Goal: Transaction & Acquisition: Purchase product/service

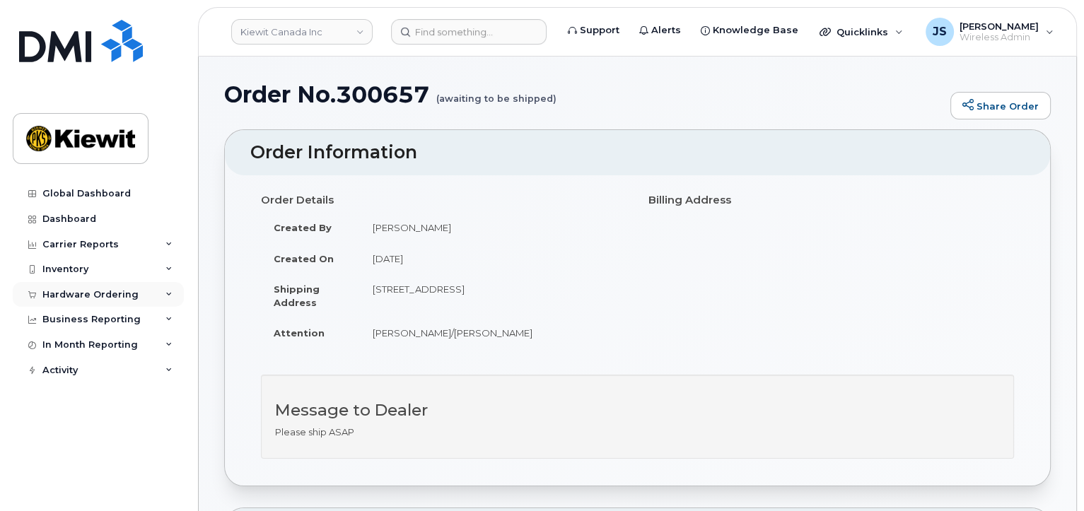
click at [85, 295] on div "Hardware Ordering" at bounding box center [90, 294] width 96 height 11
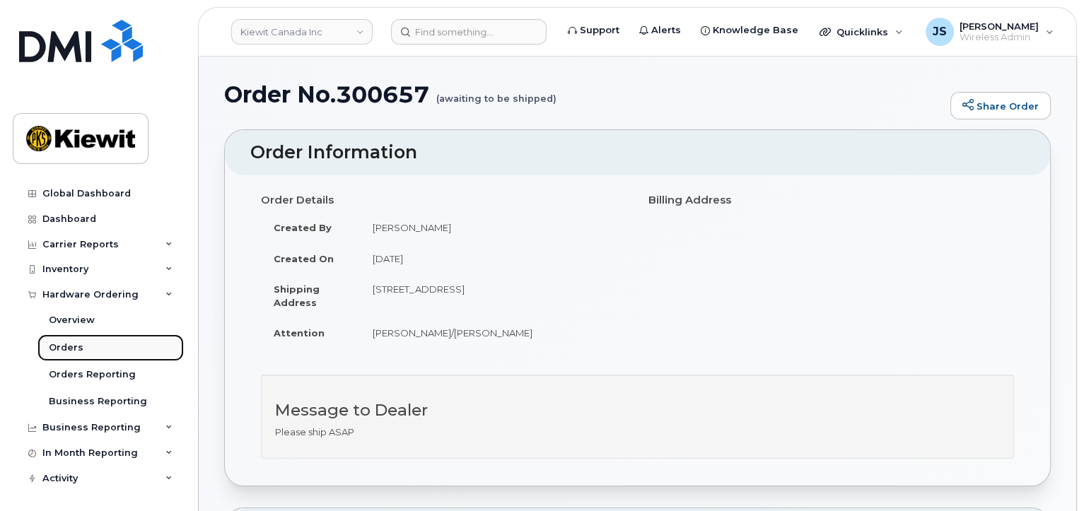
click at [93, 343] on link "Orders" at bounding box center [110, 347] width 146 height 27
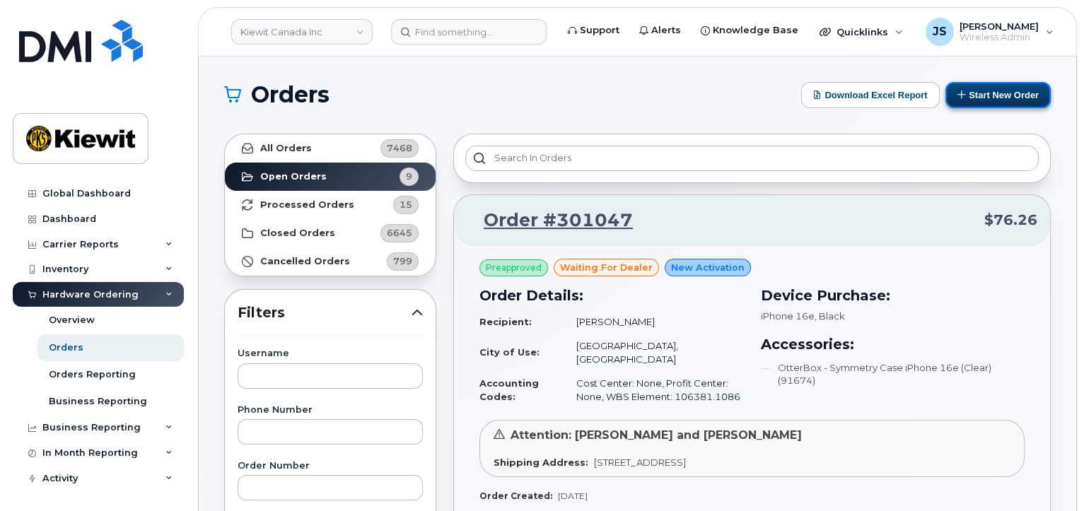
click at [986, 97] on button "Start New Order" at bounding box center [997, 95] width 105 height 26
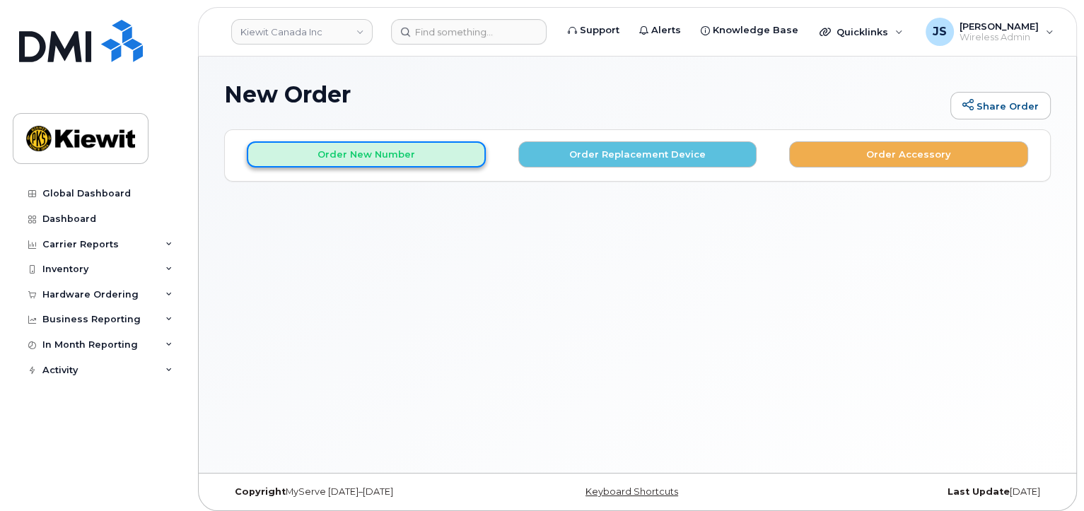
click at [378, 158] on button "Order New Number" at bounding box center [366, 154] width 239 height 26
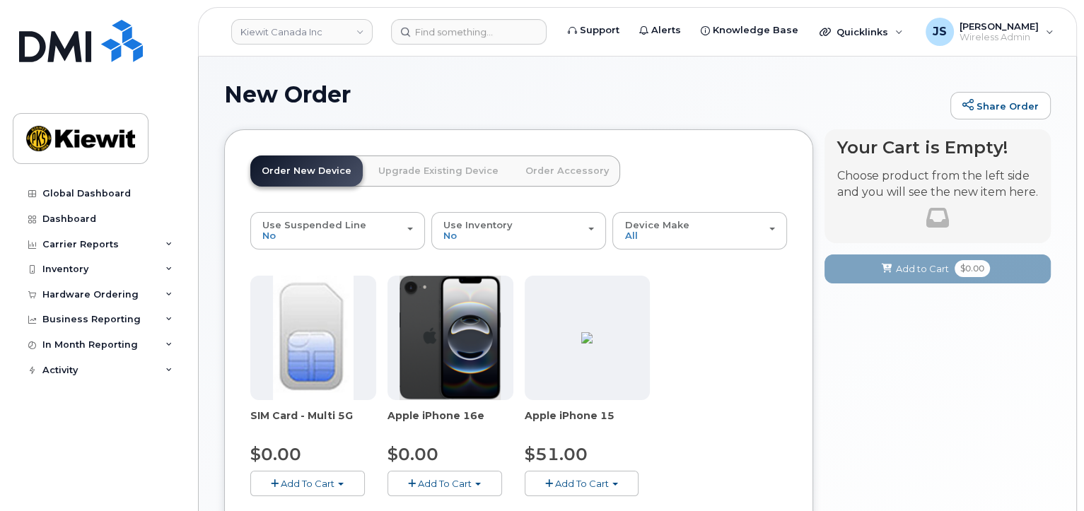
click at [574, 482] on span "Add To Cart" at bounding box center [582, 483] width 54 height 11
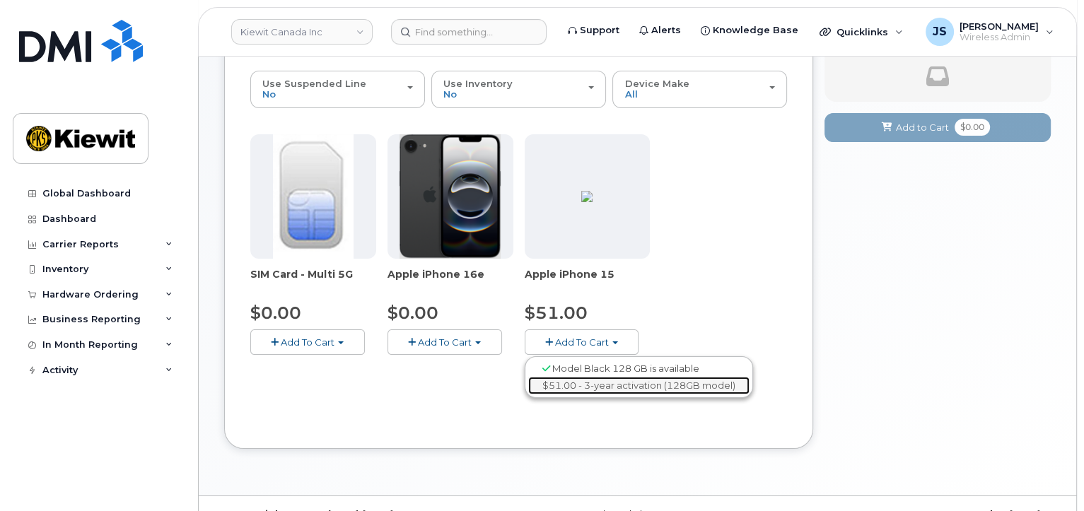
click at [616, 382] on link "$51.00 - 3-year activation (128GB model)" at bounding box center [638, 386] width 221 height 18
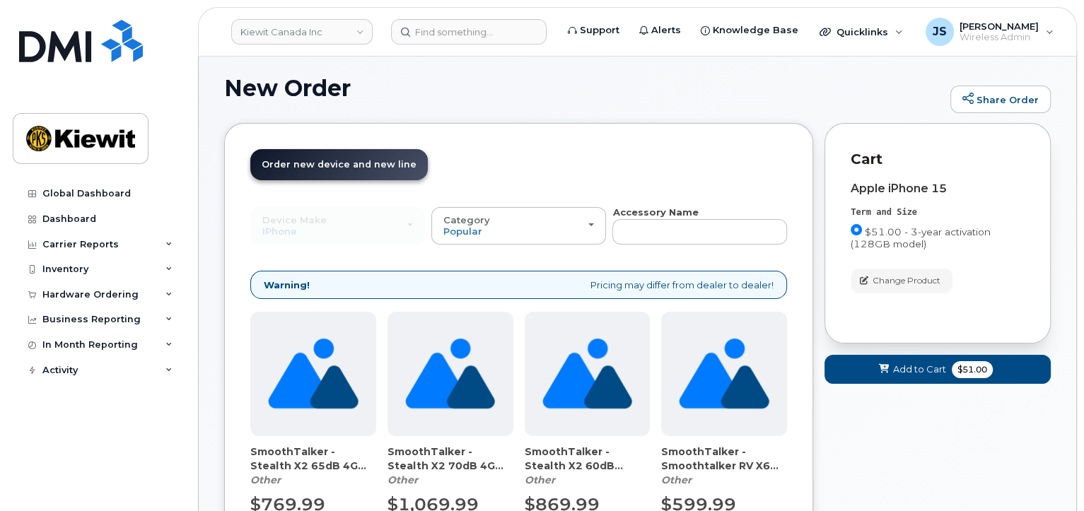
scroll to position [139, 0]
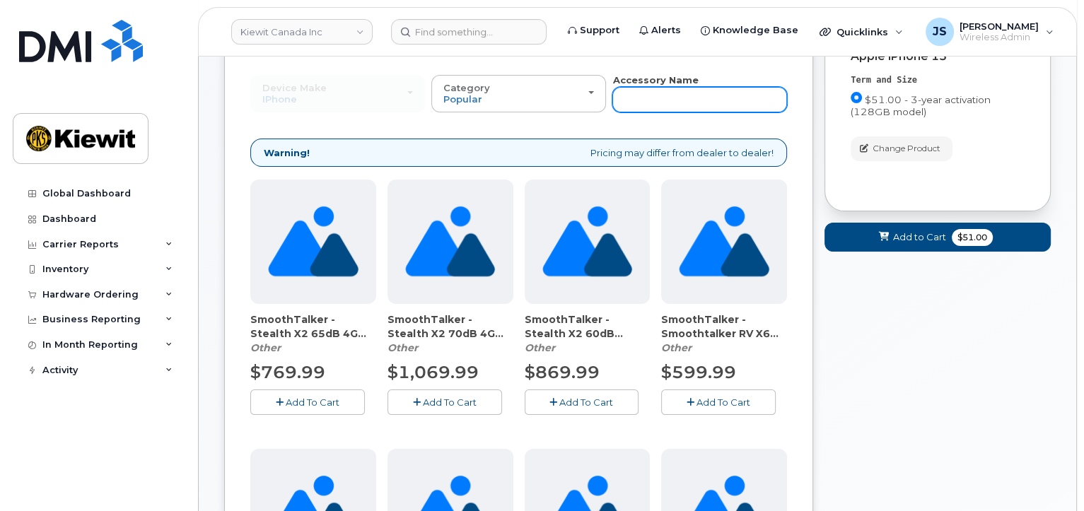
click at [671, 105] on input "text" at bounding box center [699, 99] width 175 height 25
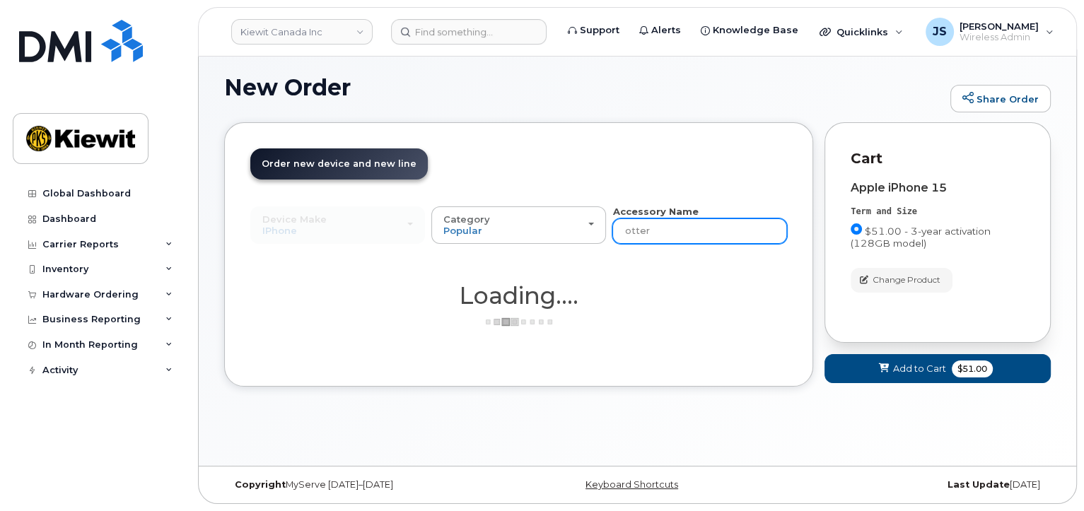
scroll to position [6, 0]
type input "otterbox"
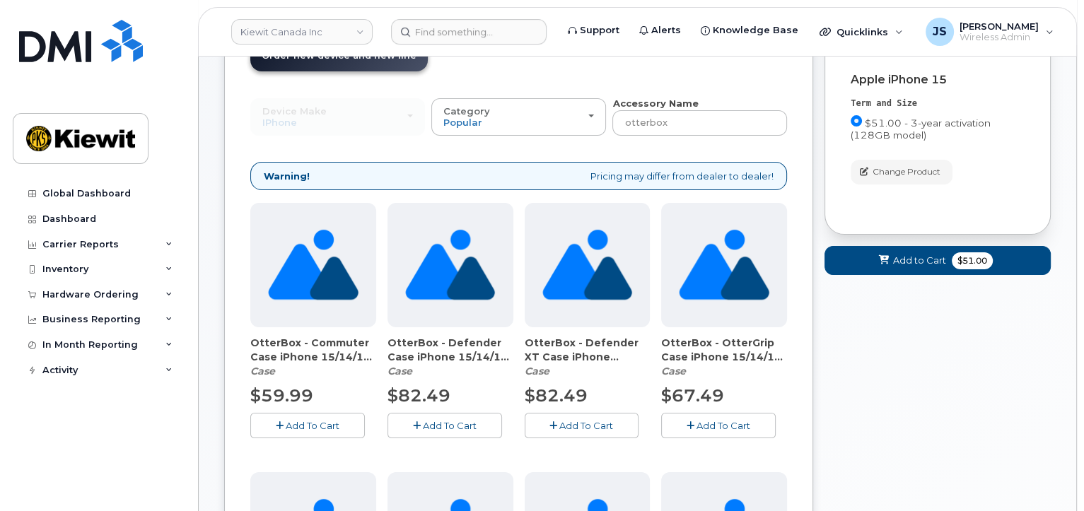
scroll to position [148, 0]
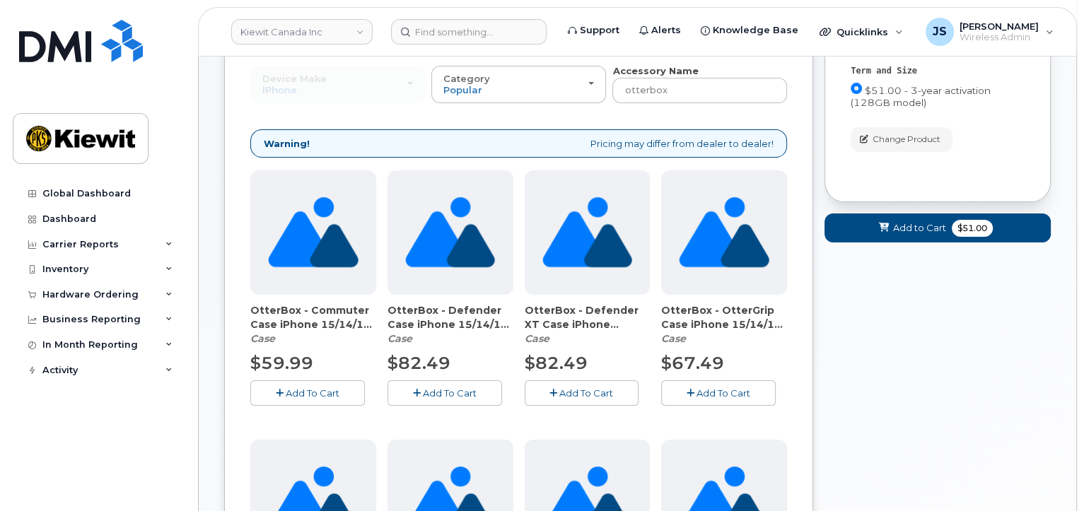
click at [321, 392] on span "Add To Cart" at bounding box center [313, 392] width 54 height 11
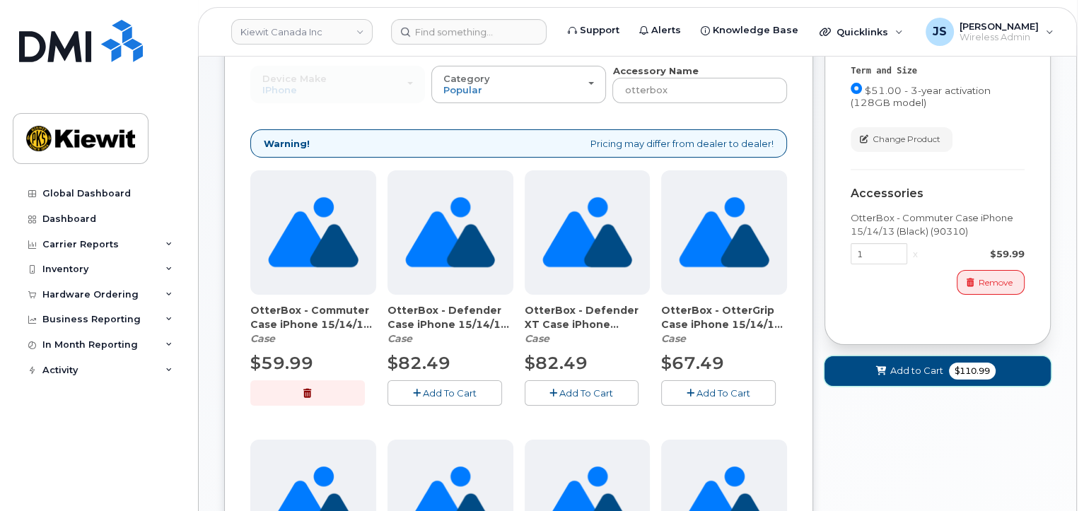
click at [925, 370] on span "Add to Cart" at bounding box center [916, 370] width 53 height 13
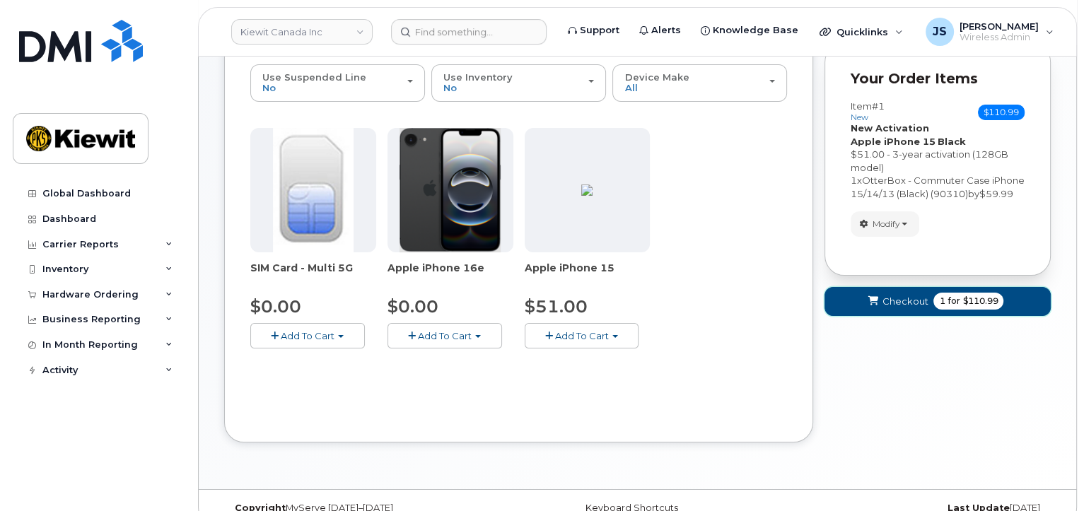
click at [892, 308] on span "Checkout" at bounding box center [905, 301] width 46 height 13
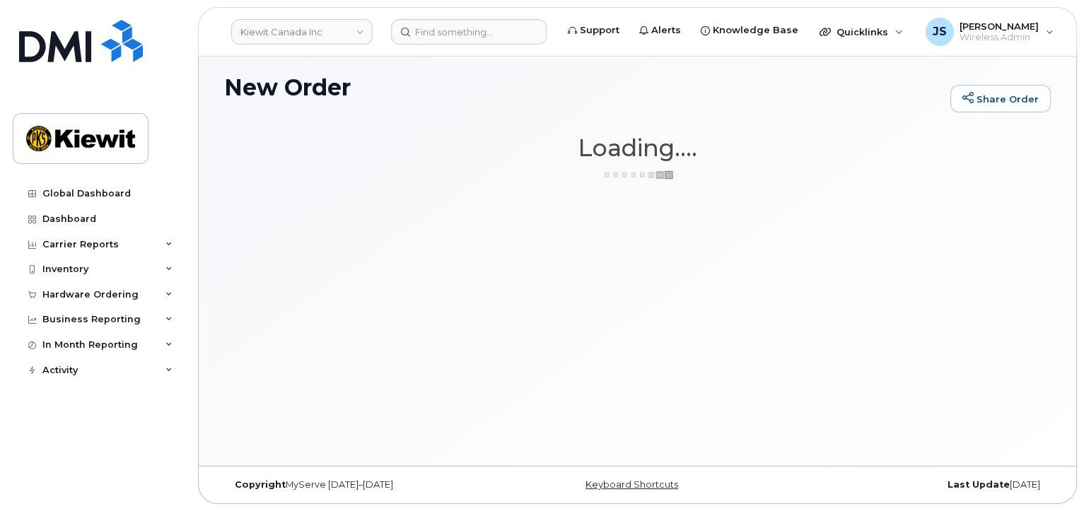
scroll to position [6, 0]
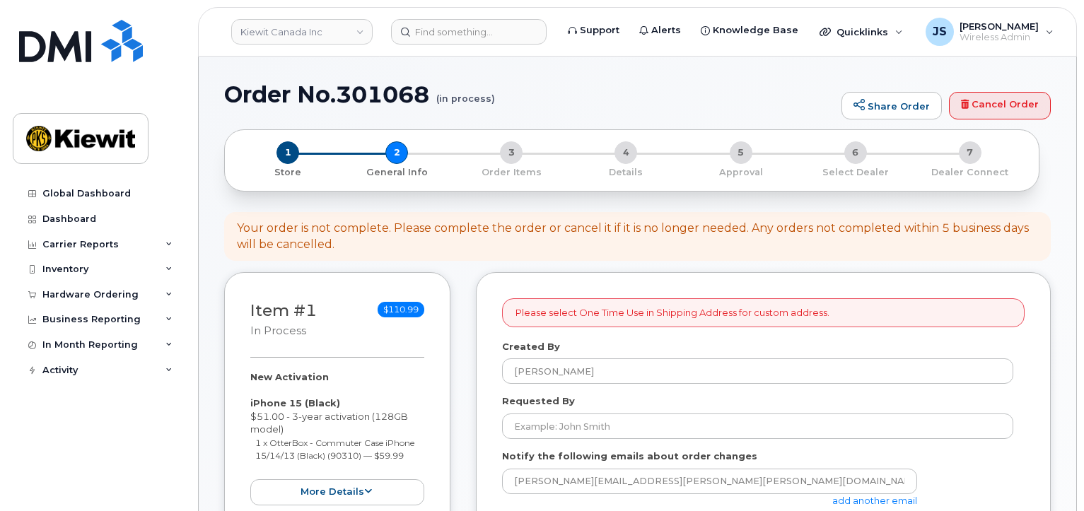
select select
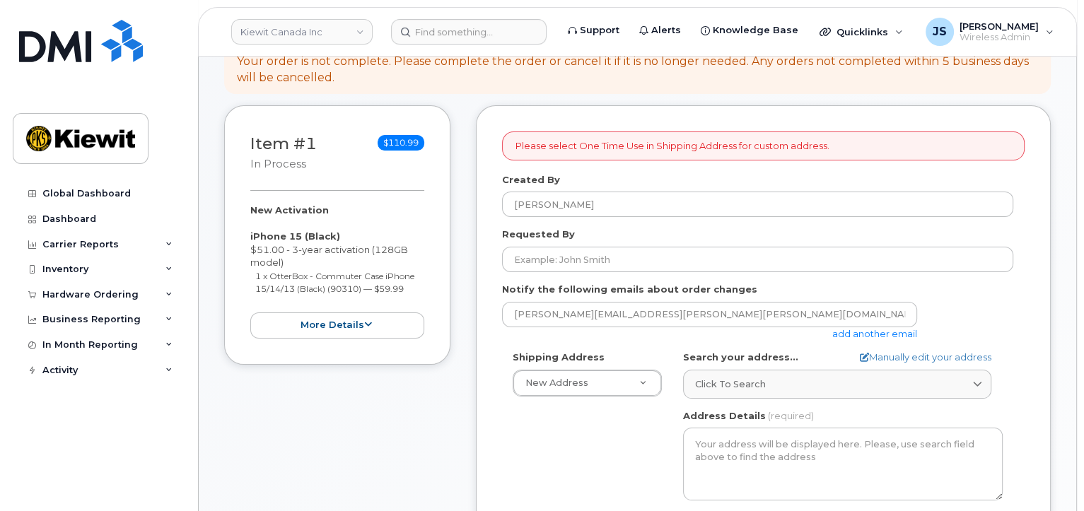
scroll to position [353, 0]
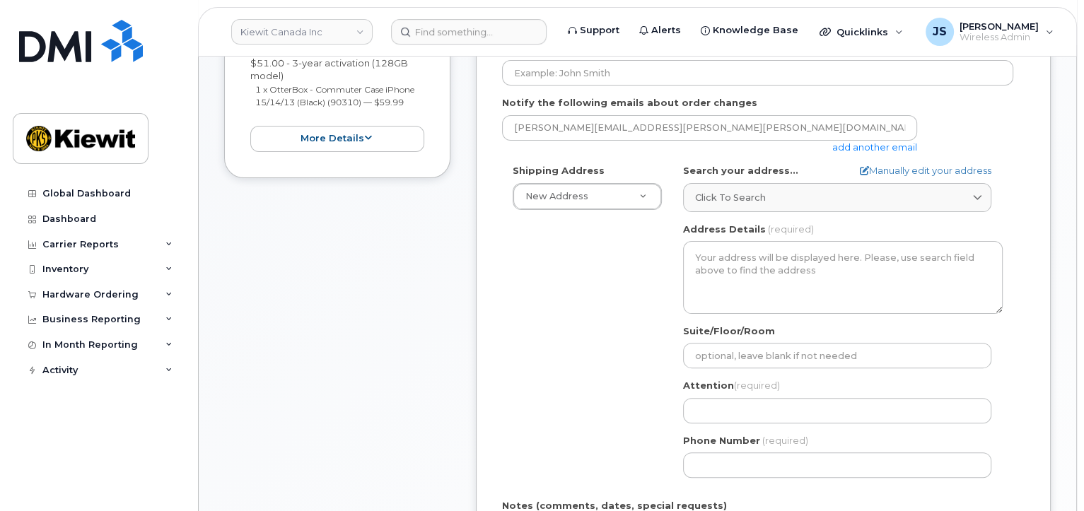
click at [896, 149] on link "add another email" at bounding box center [874, 146] width 85 height 11
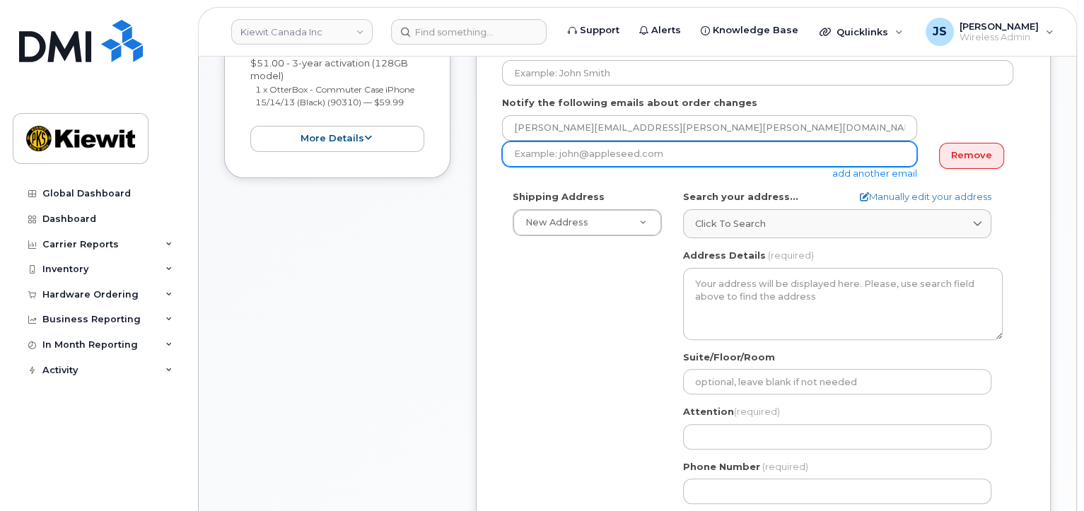
click at [586, 155] on input "email" at bounding box center [709, 153] width 415 height 25
type input "jasmine.smith@kiewit.com"
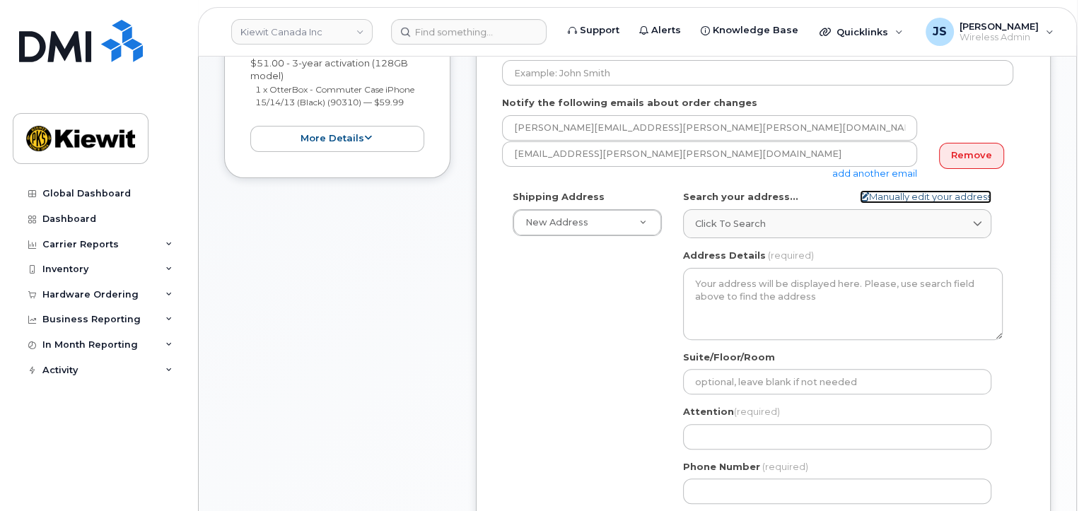
click at [911, 197] on link "Manually edit your address" at bounding box center [926, 196] width 132 height 13
select select
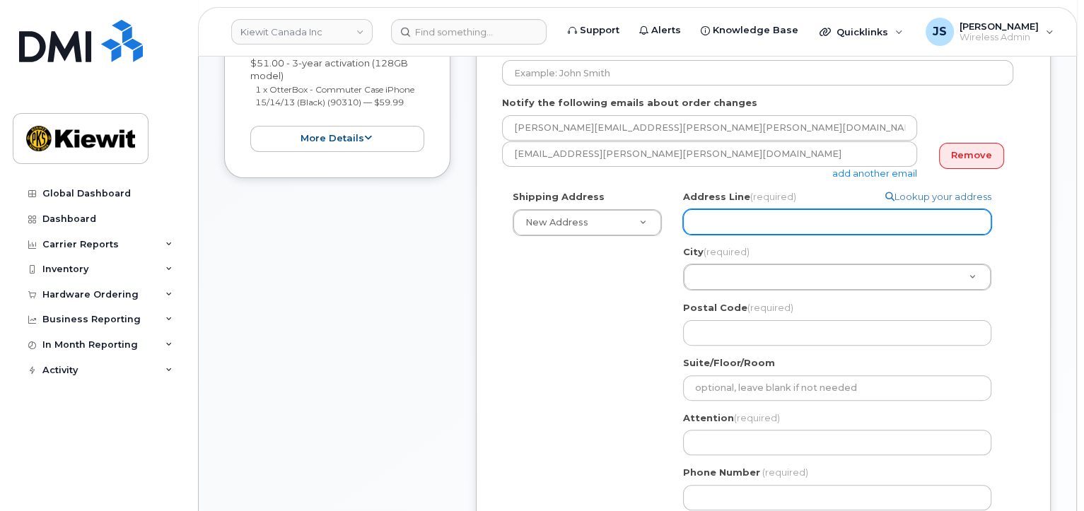
click at [703, 216] on input "Address Line (required)" at bounding box center [837, 221] width 308 height 25
paste input "12250 33 Street N.E."
type input "12250 33 Street N.E."
select select
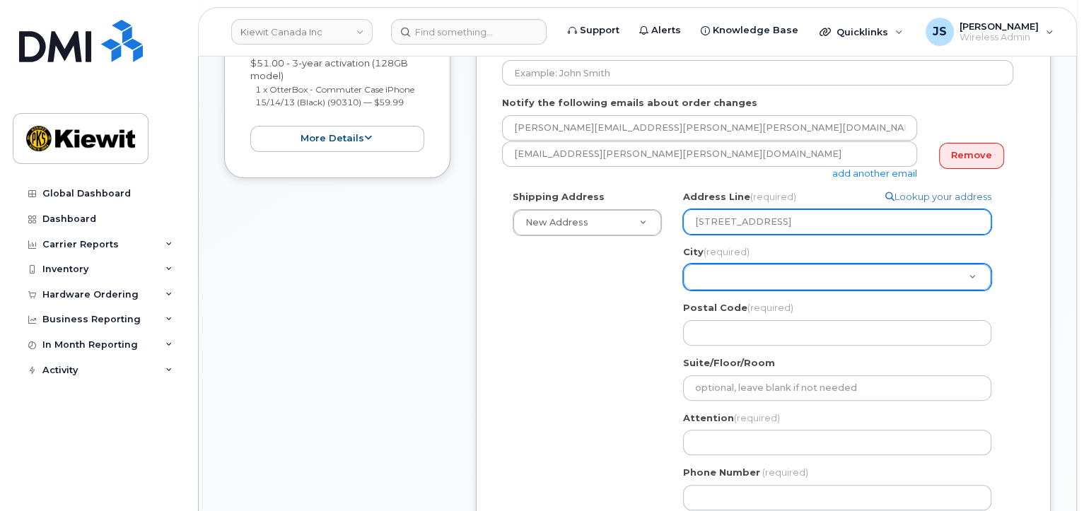
type input "12250 33 Street N.E."
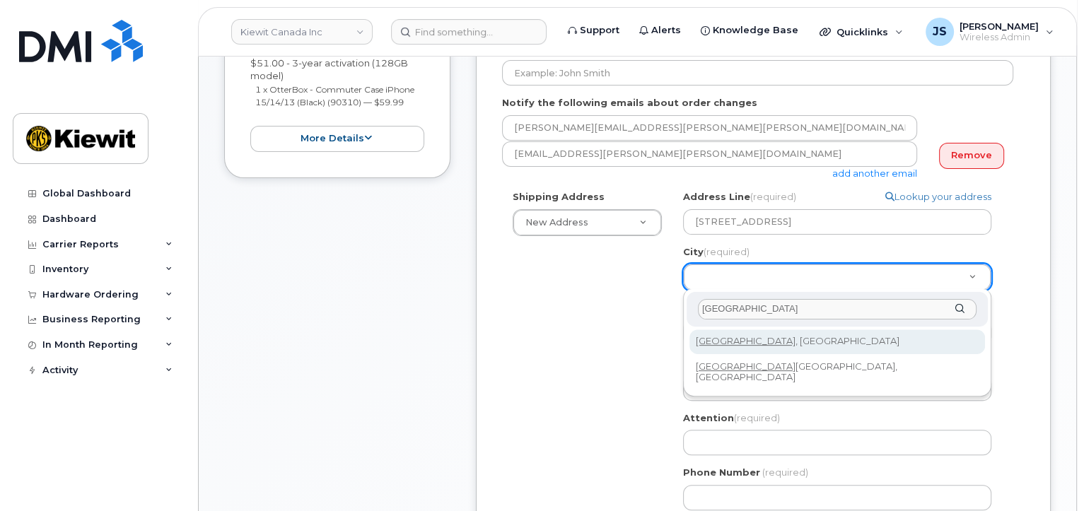
type input "edmonton"
select select
type input "182"
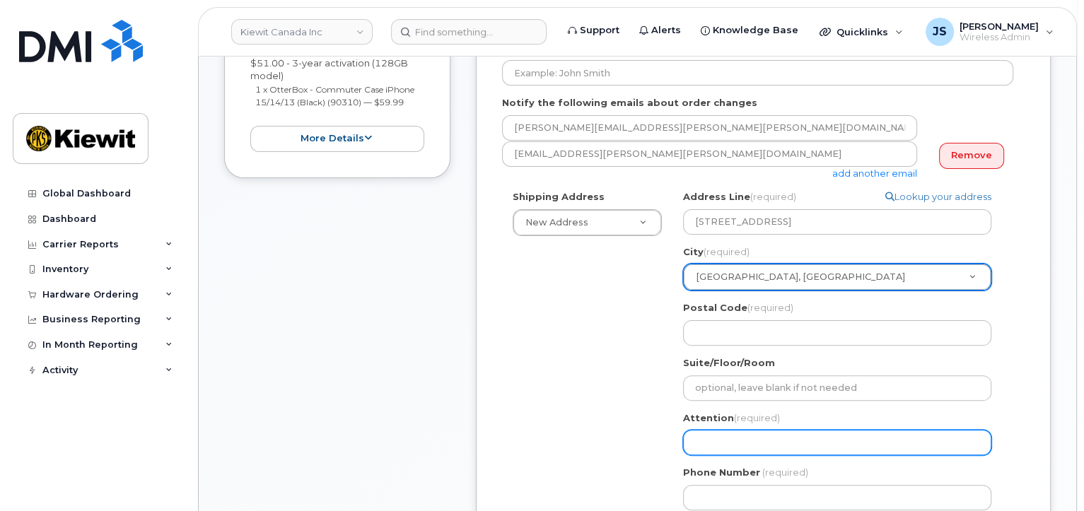
click at [761, 440] on input "Attention (required)" at bounding box center [837, 442] width 308 height 25
click at [723, 442] on input "Attention (required)" at bounding box center [837, 442] width 308 height 25
paste input "Matthew.Sulich"
type input "Matthew.Sulich"
select select
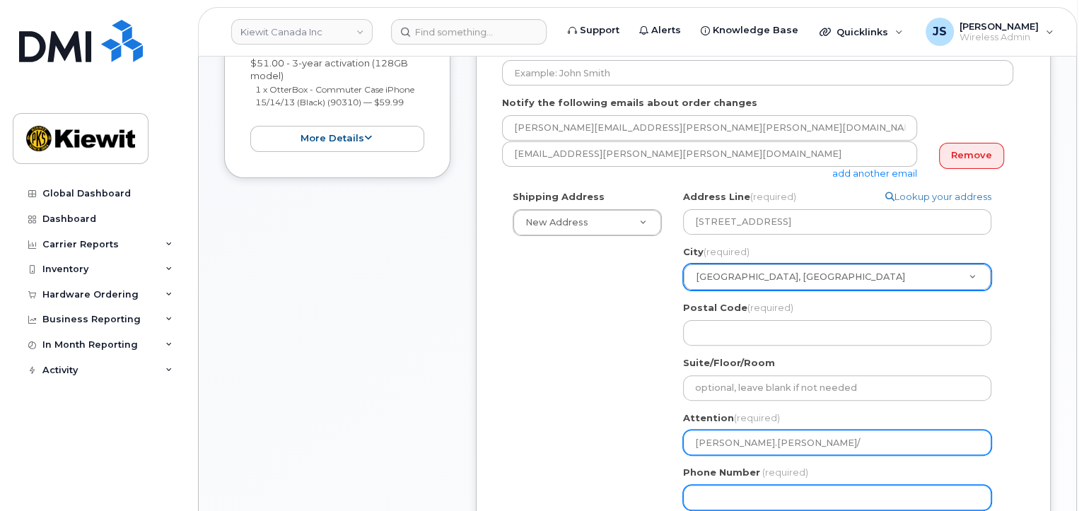
type input "Matthew.Sulich/"
click at [771, 433] on input "Matthew.Sulich/" at bounding box center [837, 442] width 308 height 25
paste input "[PERSON_NAME]"
select select
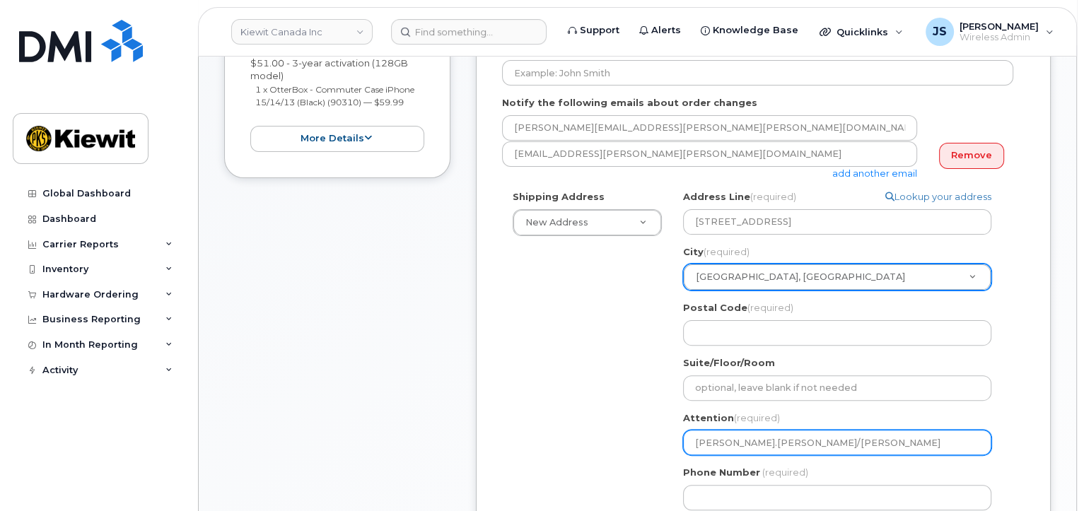
type input "Matthew.Sulich/Corey Gerber"
click at [738, 442] on input "Matthew.Sulich/Corey Gerber" at bounding box center [837, 442] width 308 height 25
select select
type input "MatthewSulich/Corey Gerber"
select select
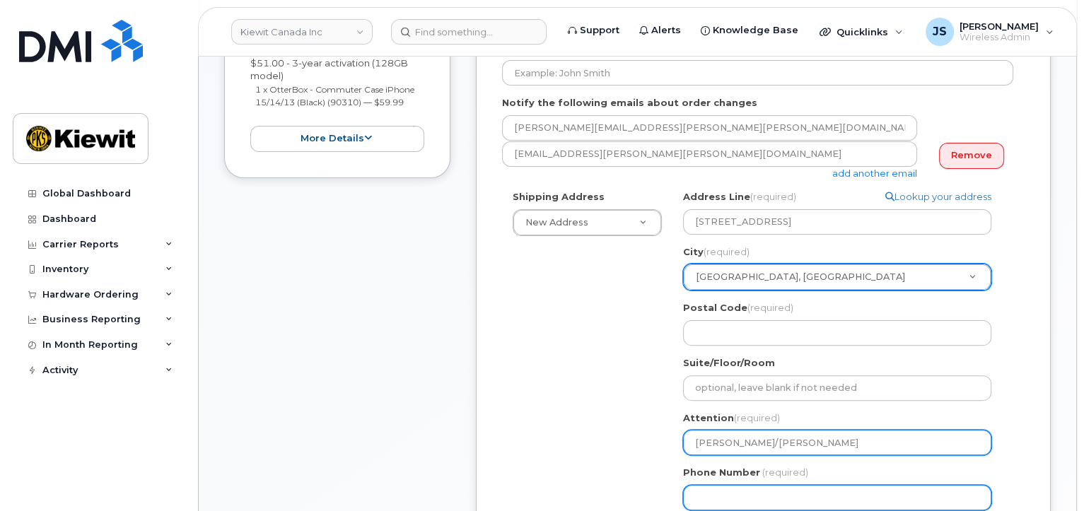
type input "[PERSON_NAME]/[PERSON_NAME]"
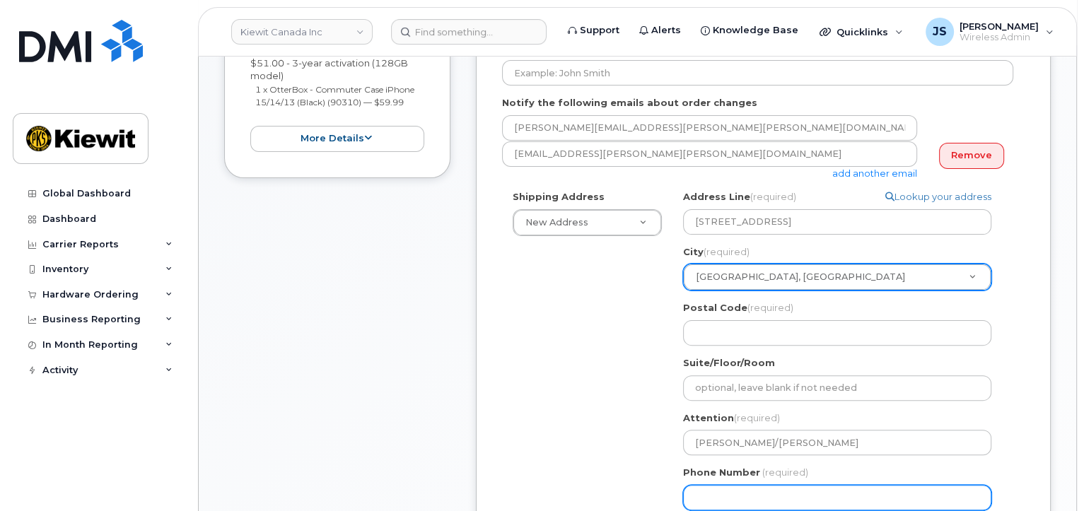
click at [738, 489] on input "Phone Number" at bounding box center [837, 497] width 308 height 25
type input "877772770"
select select
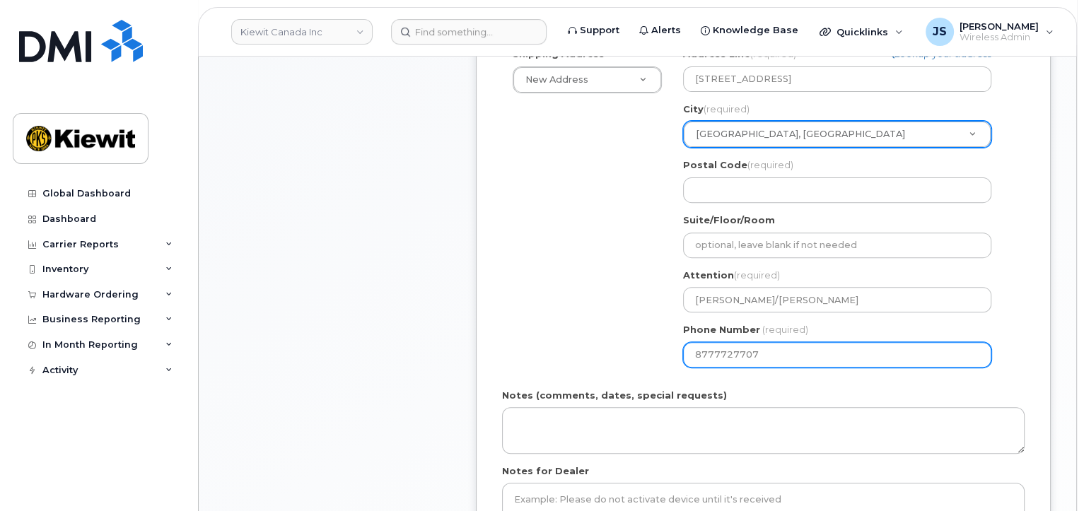
scroll to position [636, 0]
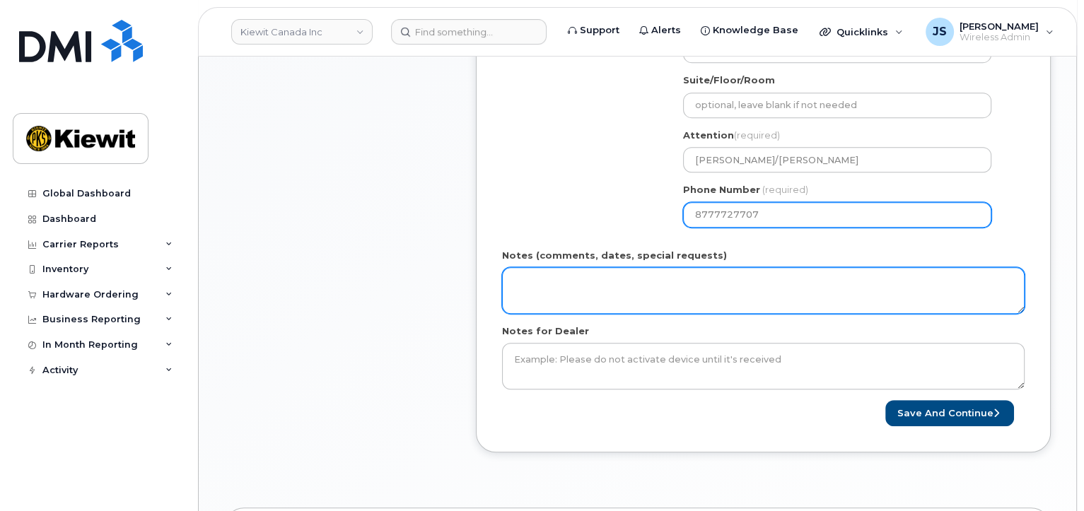
type input "8777727707"
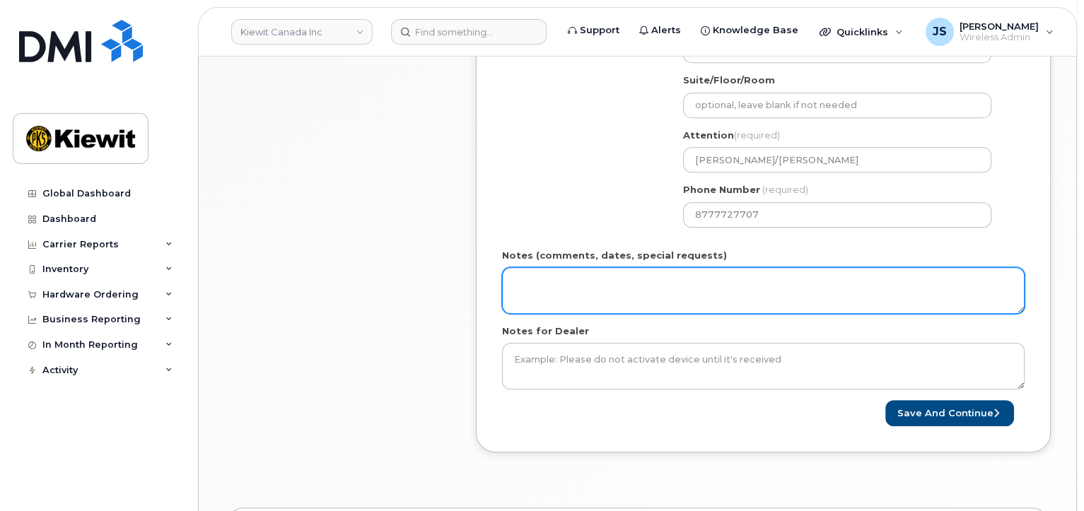
click at [637, 305] on textarea "Notes (comments, dates, special requests)" at bounding box center [763, 290] width 522 height 47
click at [607, 288] on textarea "Please ship ASA" at bounding box center [763, 290] width 522 height 47
type textarea "Please ship ASAP"
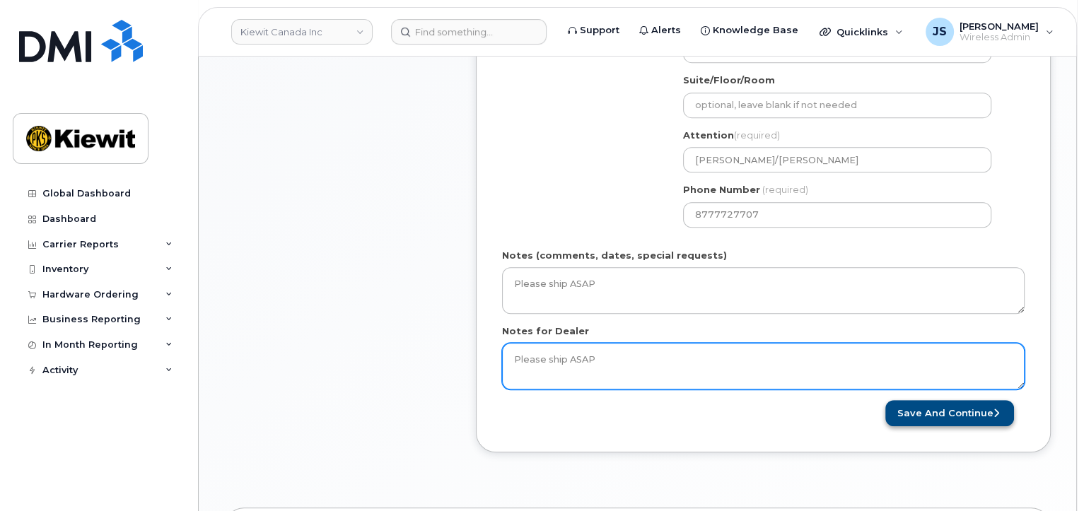
type textarea "Please ship ASAP"
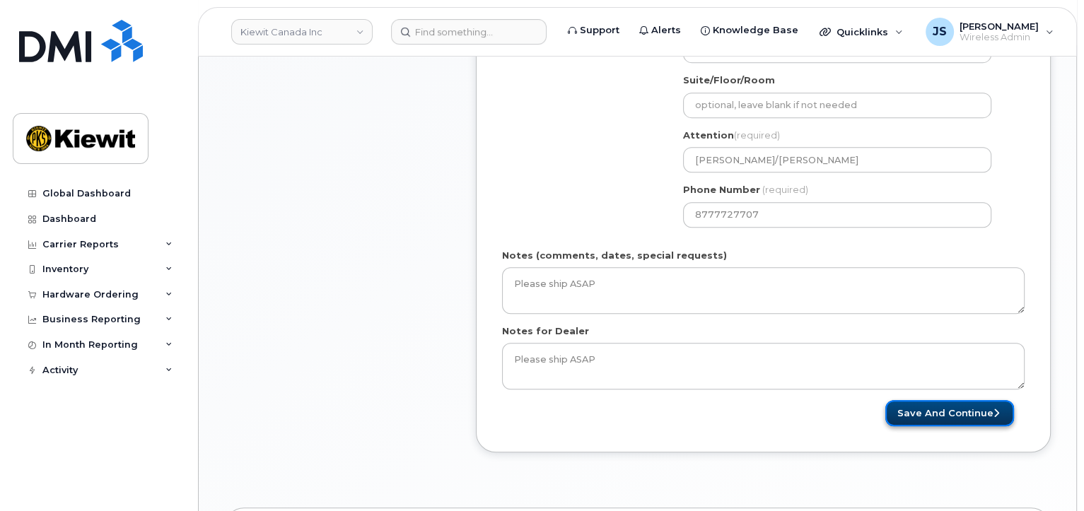
click at [981, 412] on button "Save and Continue" at bounding box center [949, 413] width 129 height 26
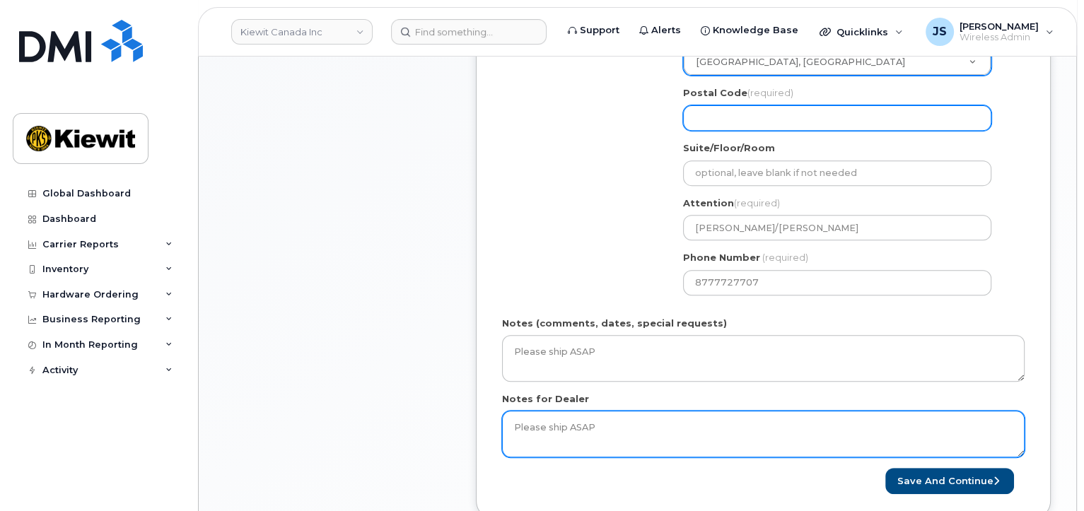
scroll to position [566, 0]
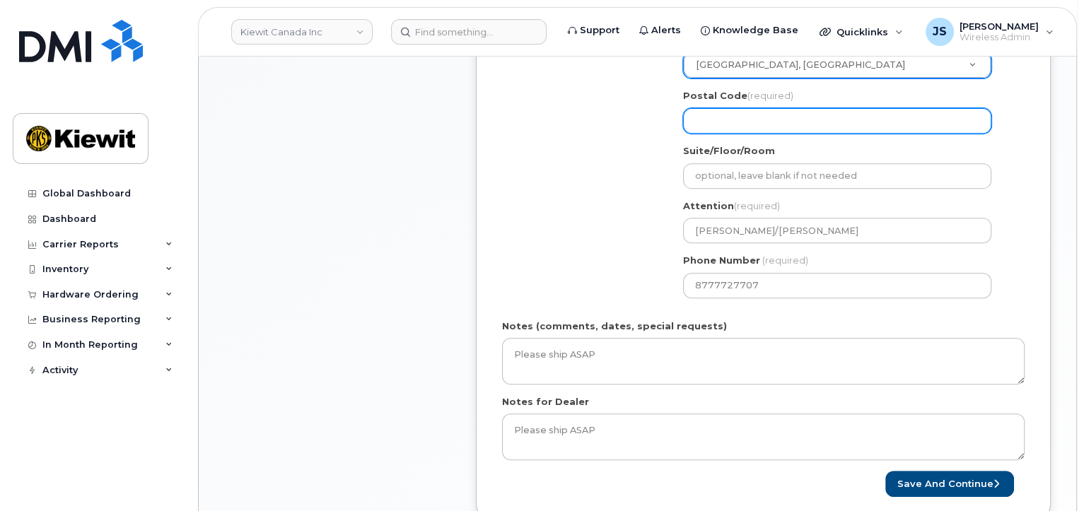
click at [752, 134] on div "Search your address... Manually edit your address Click to search No available …" at bounding box center [842, 143] width 341 height 330
click at [751, 129] on input "Postal Code (required)" at bounding box center [837, 120] width 308 height 25
select select
type input "T"
select select
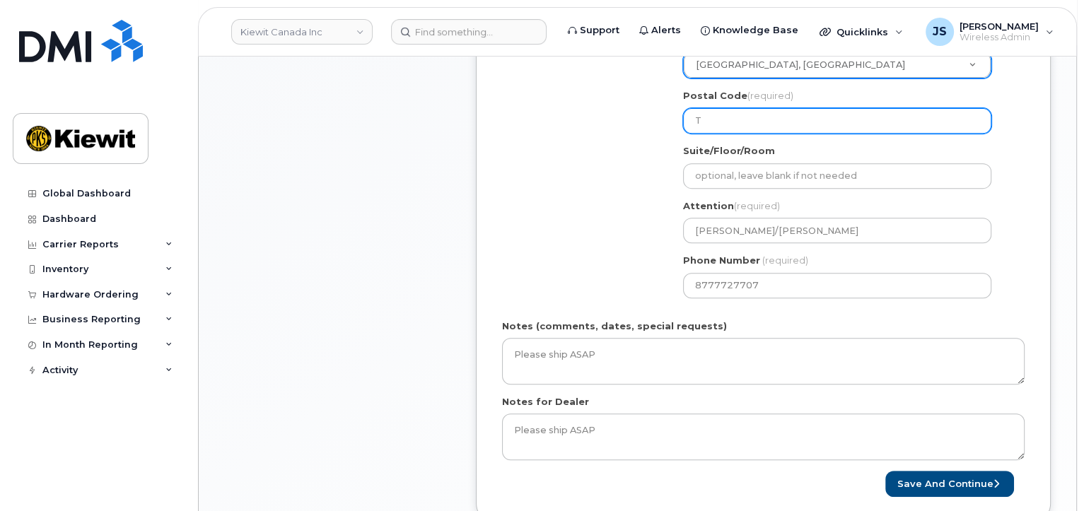
type input "T6"
select select
type input "T6S"
select select
type input "T6S 1"
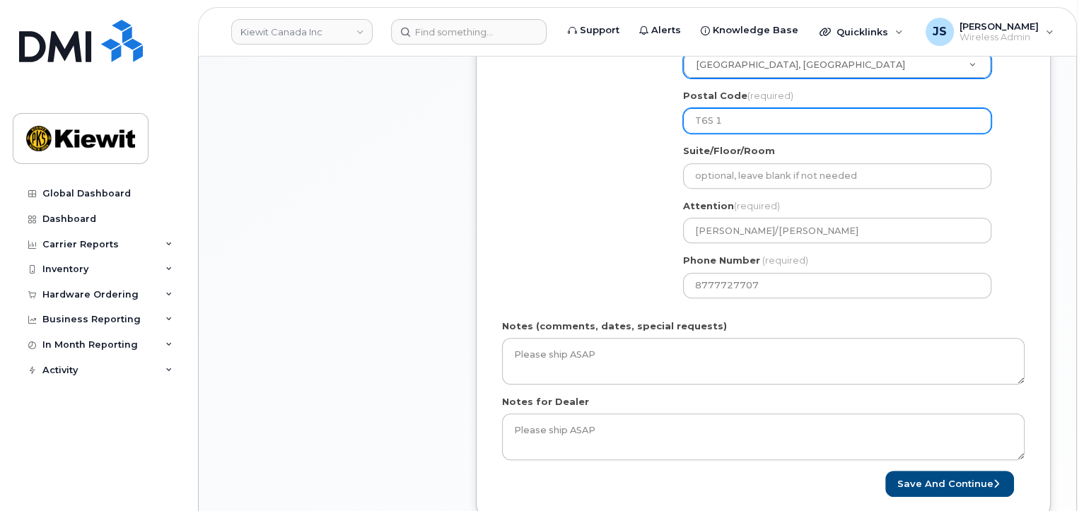
select select
type input "T6S 1H"
select select
type input "T6S 1H6"
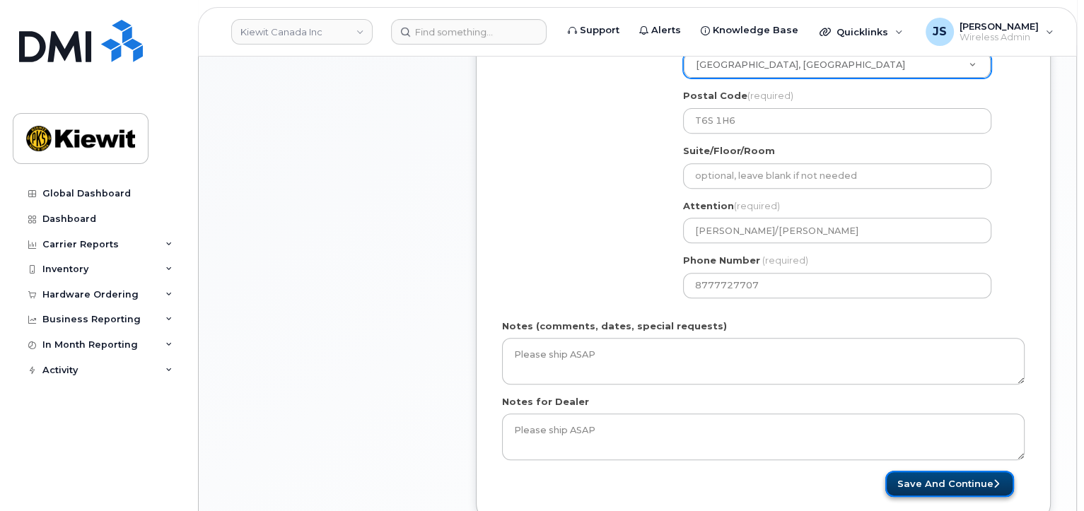
click at [917, 482] on button "Save and Continue" at bounding box center [949, 484] width 129 height 26
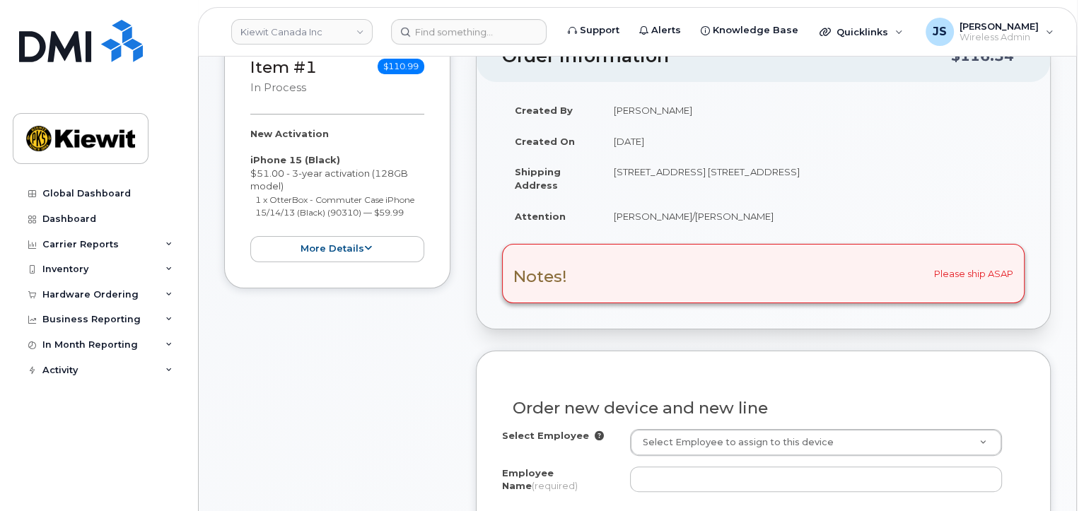
scroll to position [353, 0]
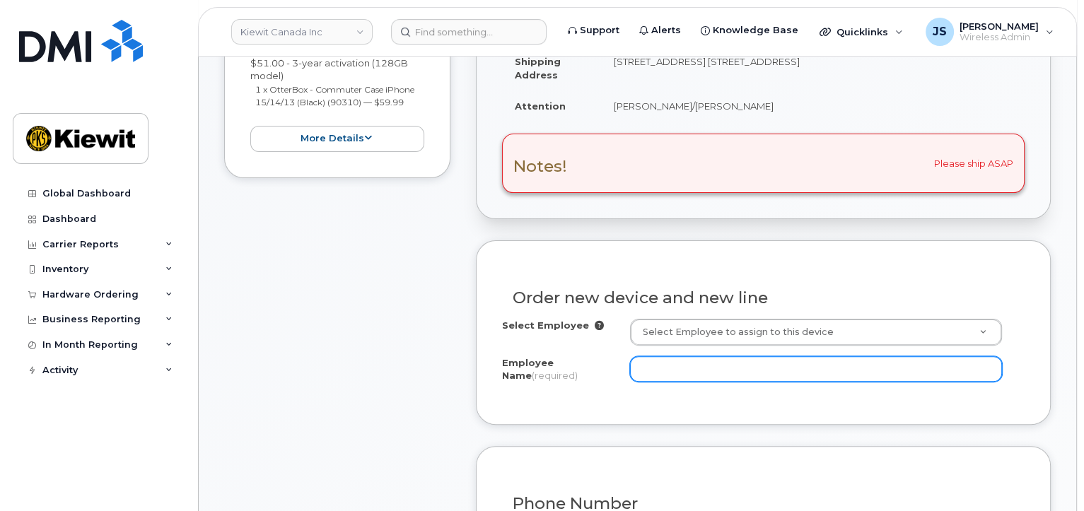
click at [738, 380] on div "Employee Name (required)" at bounding box center [763, 372] width 522 height 32
paste input "Corey Gerber"
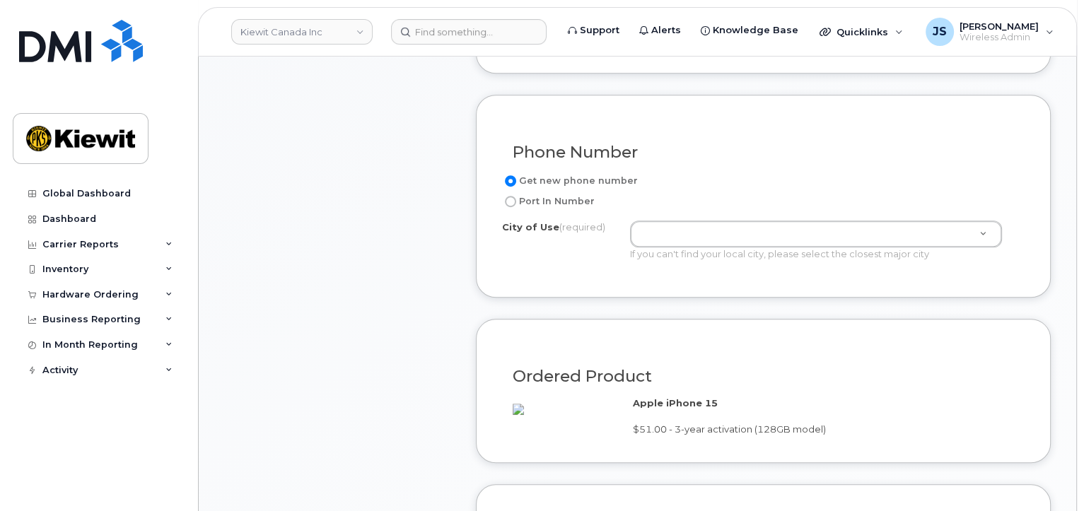
scroll to position [707, 0]
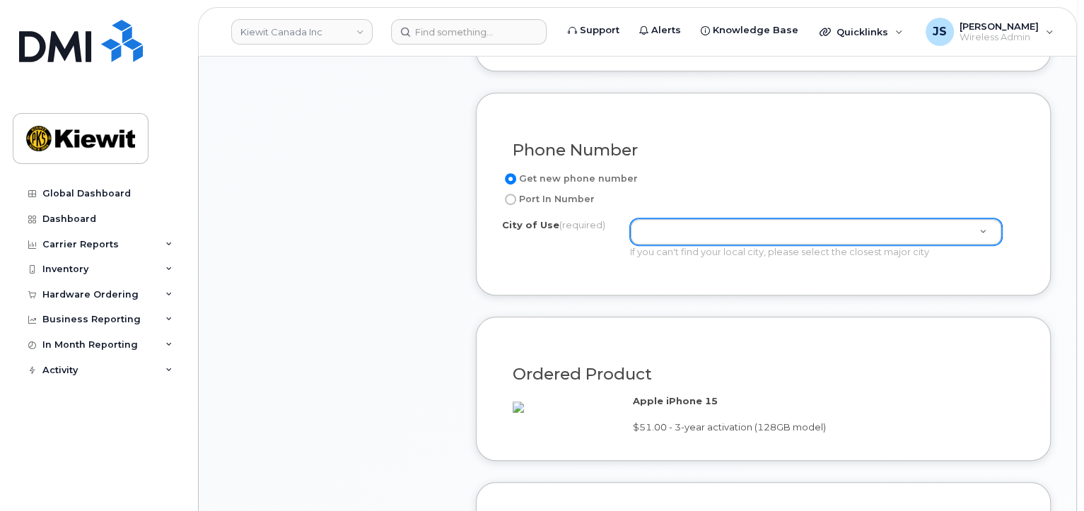
type input "Corey Gerber"
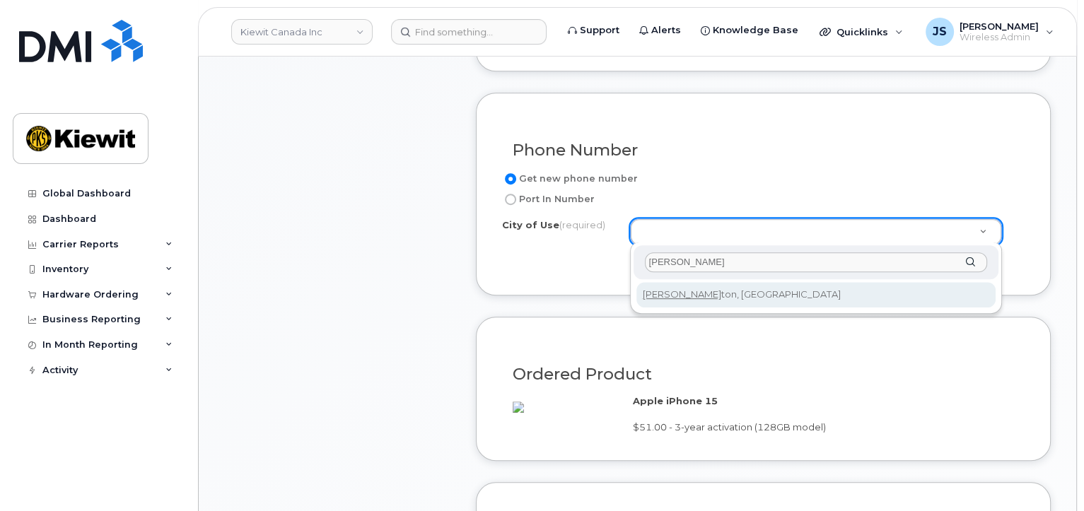
type input "edmon"
type input "182"
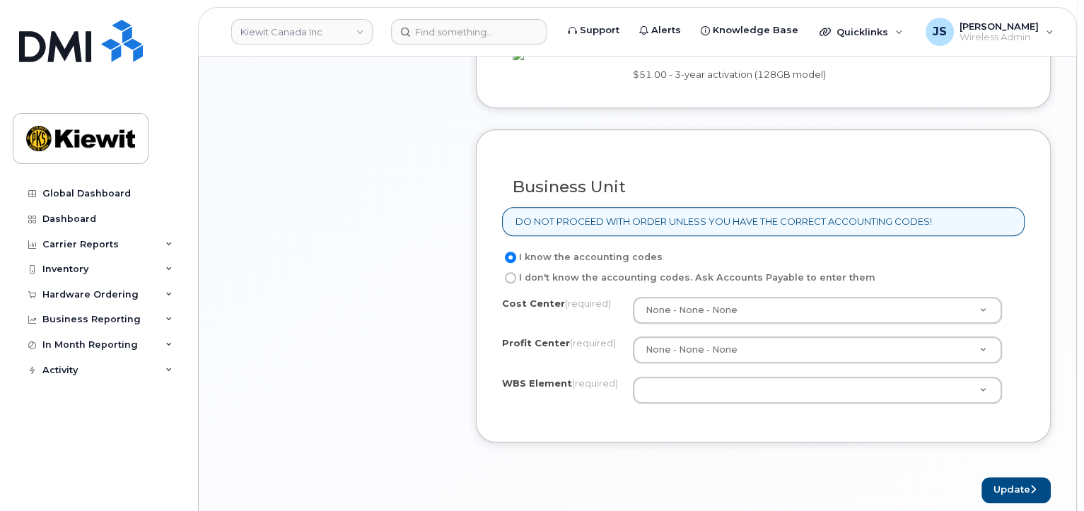
scroll to position [1060, 0]
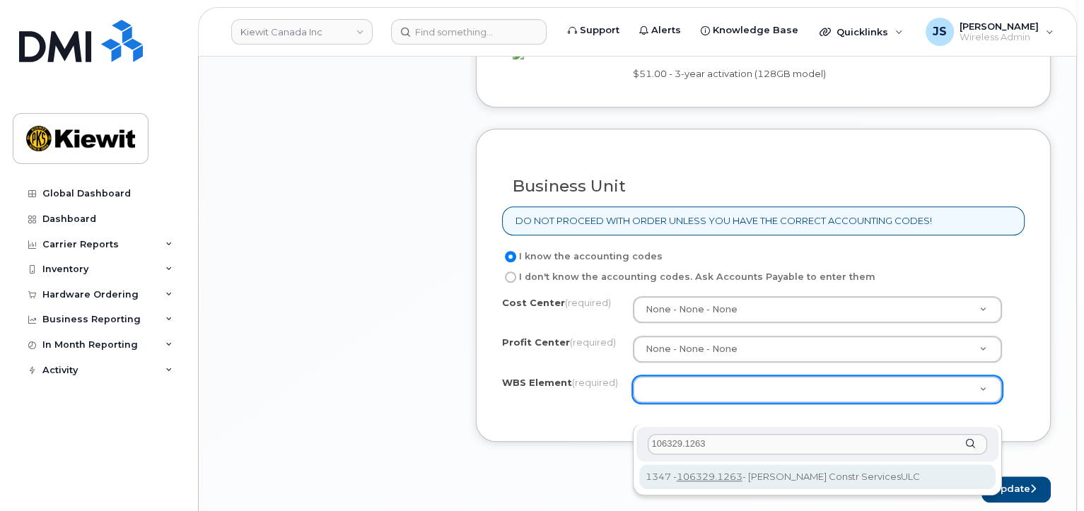
type input "106329.1263"
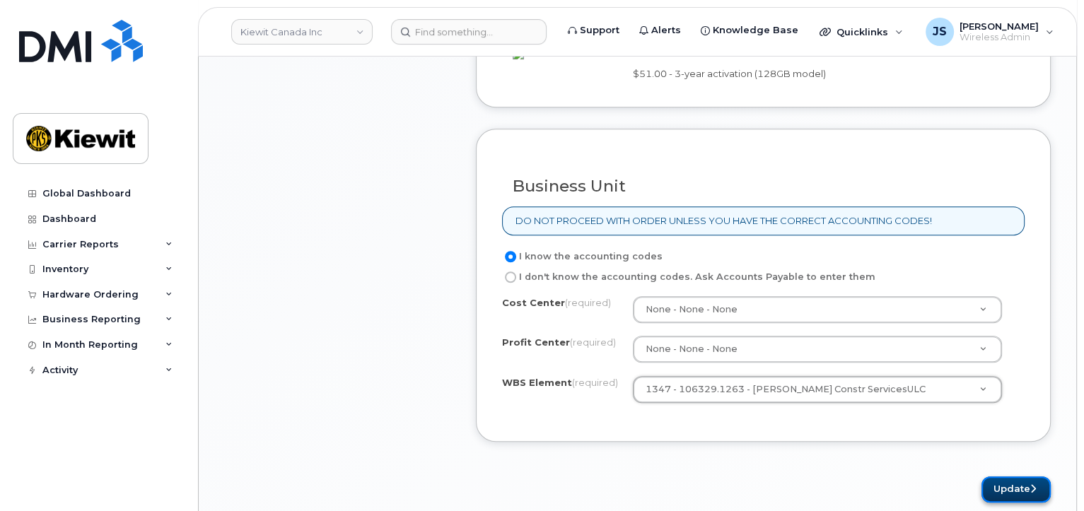
click at [1007, 503] on button "Update" at bounding box center [1015, 490] width 69 height 26
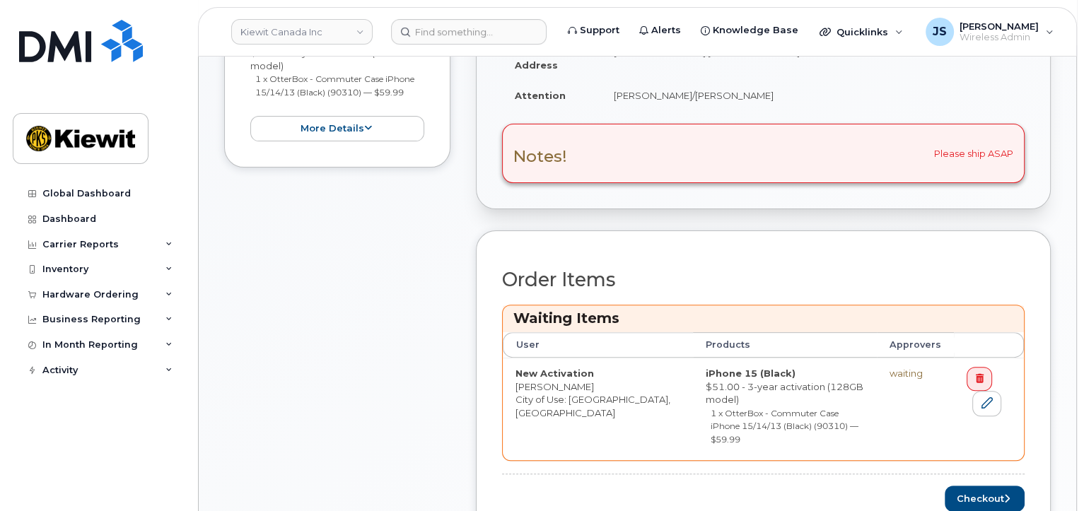
scroll to position [707, 0]
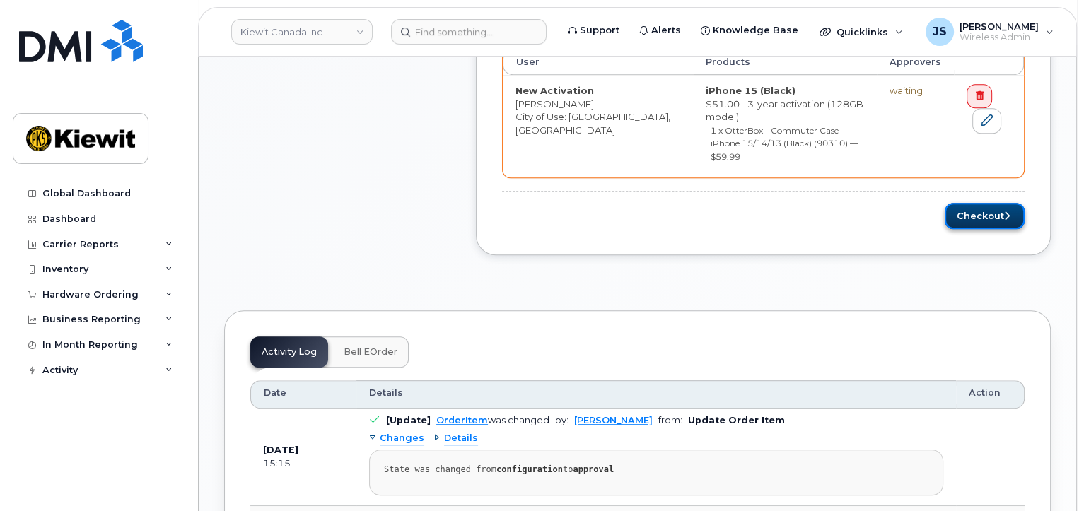
click at [990, 203] on button "Checkout" at bounding box center [985, 216] width 80 height 26
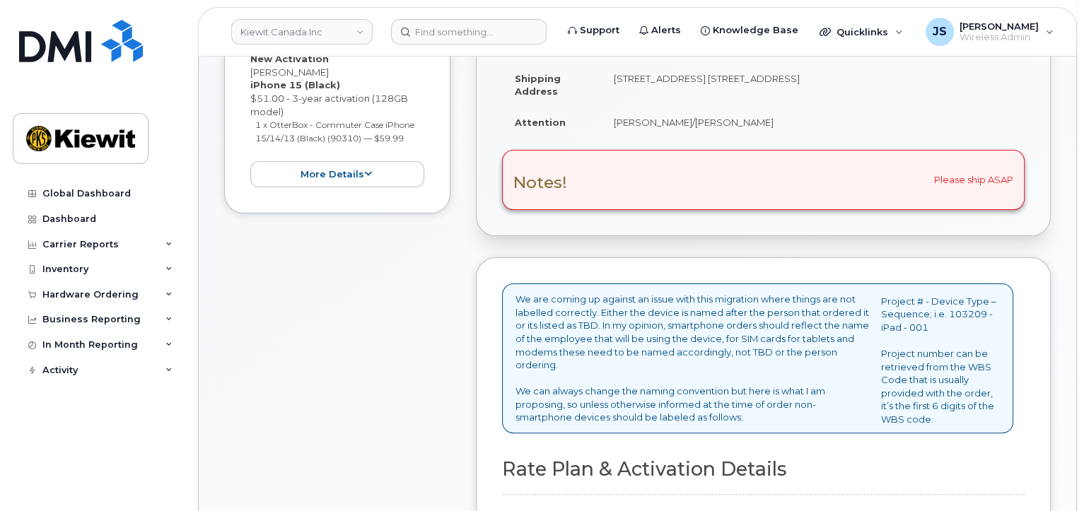
scroll to position [495, 0]
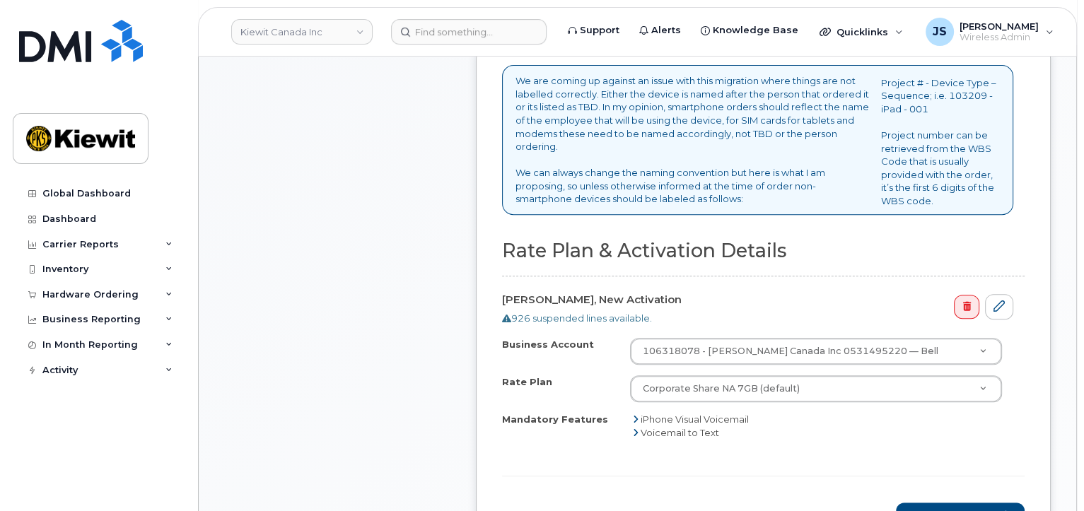
click at [930, 497] on form "Rate Plan & Activation Details Corey Gerber, New Activation 926 suspended lines…" at bounding box center [763, 384] width 522 height 288
click at [928, 503] on button "Save and Continue" at bounding box center [960, 516] width 129 height 26
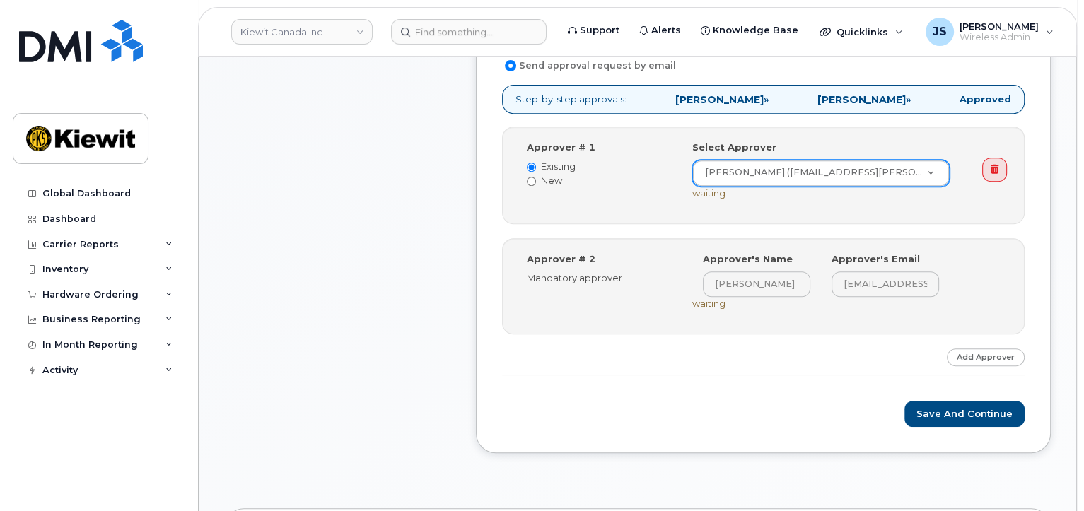
scroll to position [636, 0]
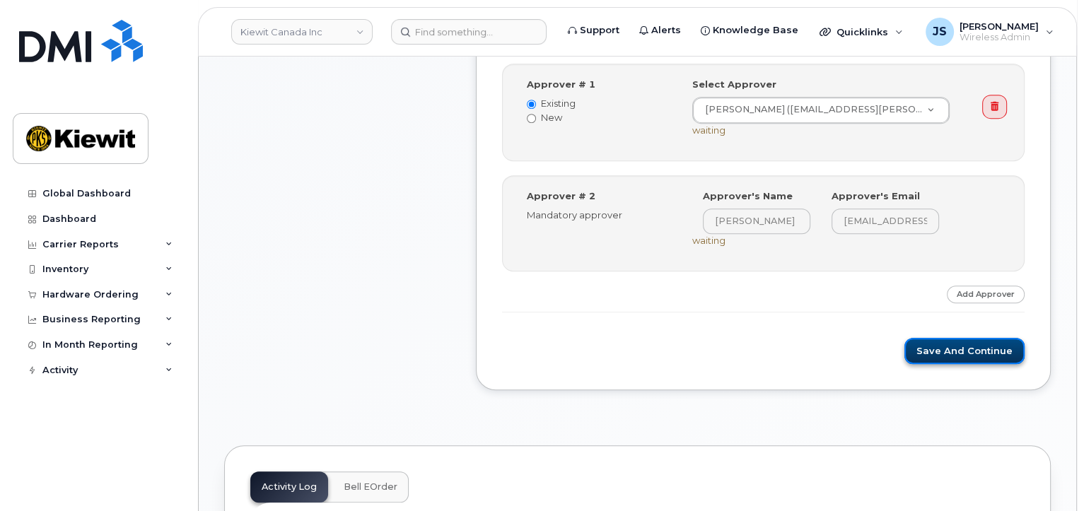
click at [969, 348] on button "Save and Continue" at bounding box center [964, 351] width 120 height 26
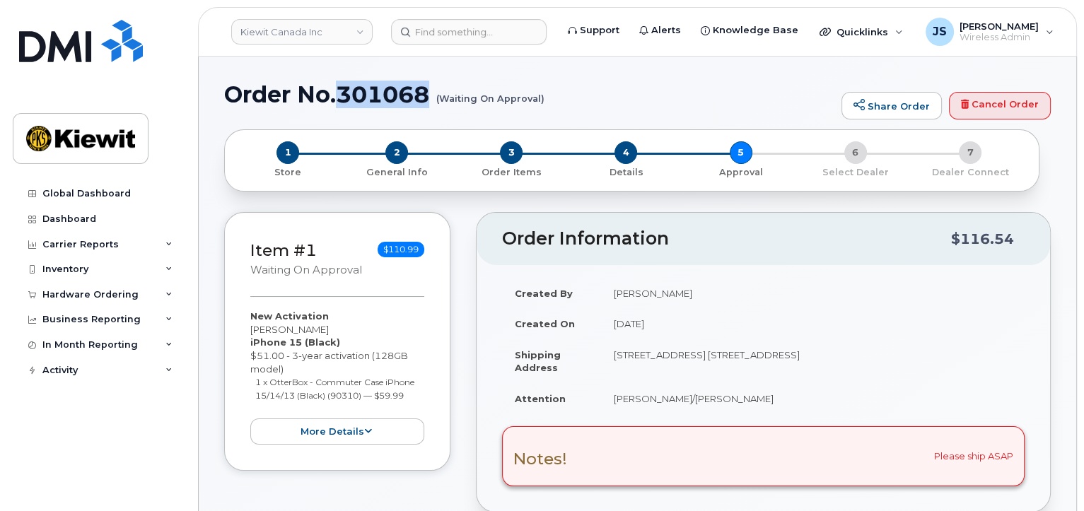
drag, startPoint x: 431, startPoint y: 95, endPoint x: 340, endPoint y: 96, distance: 91.2
click at [340, 96] on h1 "Order No.301068 (Waiting On Approval)" at bounding box center [529, 94] width 610 height 25
copy h1 "301068"
